Goal: Task Accomplishment & Management: Complete application form

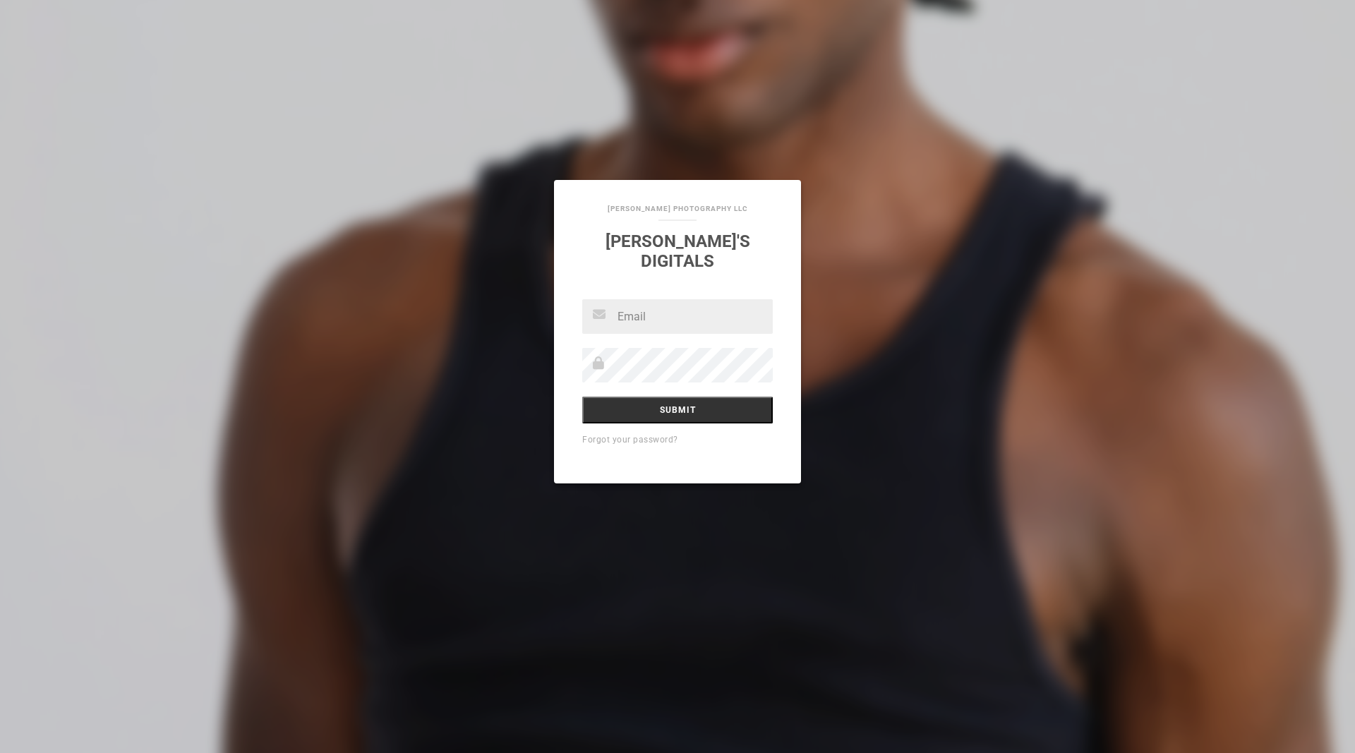
click at [719, 311] on input "text" at bounding box center [677, 316] width 191 height 35
type input "[EMAIL_ADDRESS][DOMAIN_NAME]"
click at [582, 397] on input "Submit" at bounding box center [677, 410] width 191 height 27
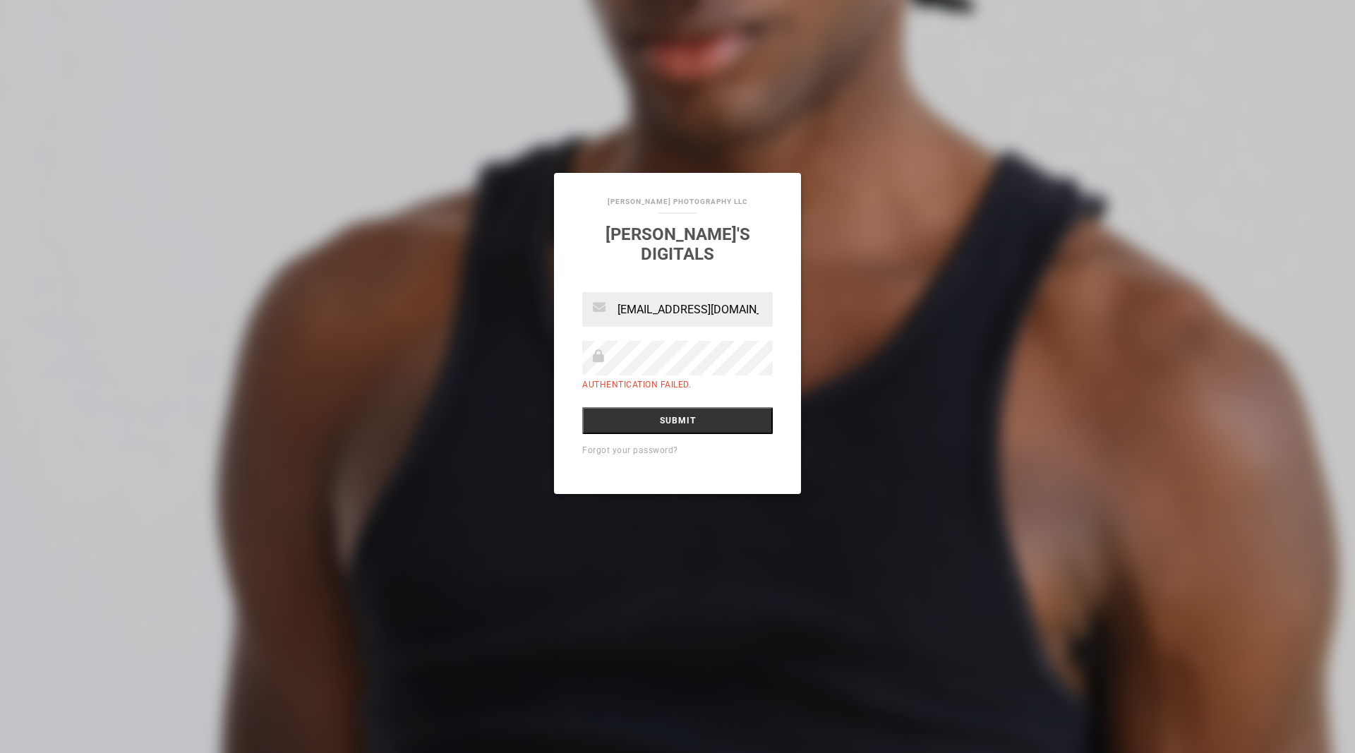
click at [582, 407] on input "Submit" at bounding box center [677, 420] width 191 height 27
